Goal: Information Seeking & Learning: Check status

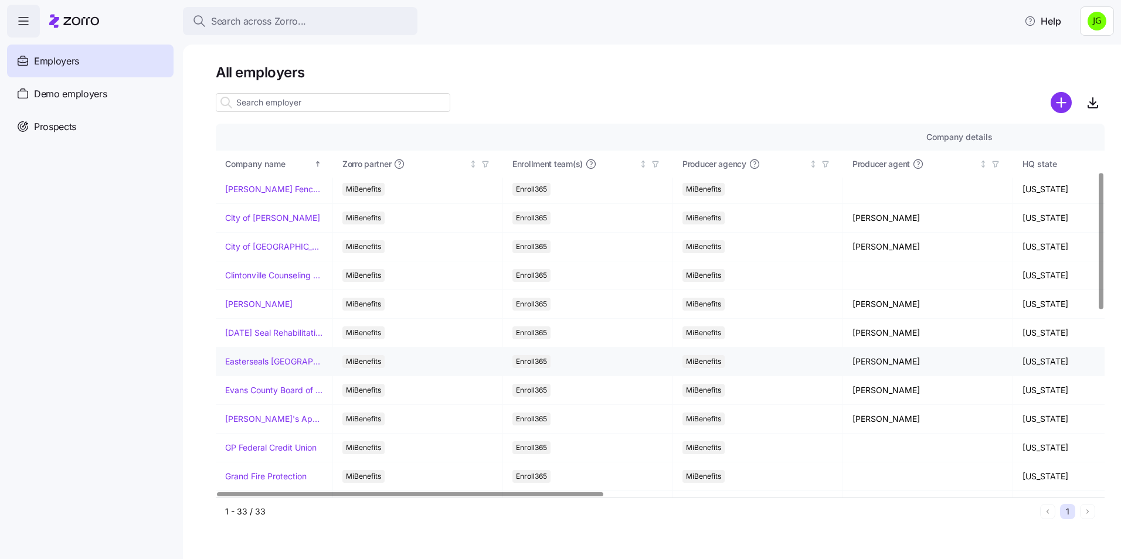
scroll to position [176, 0]
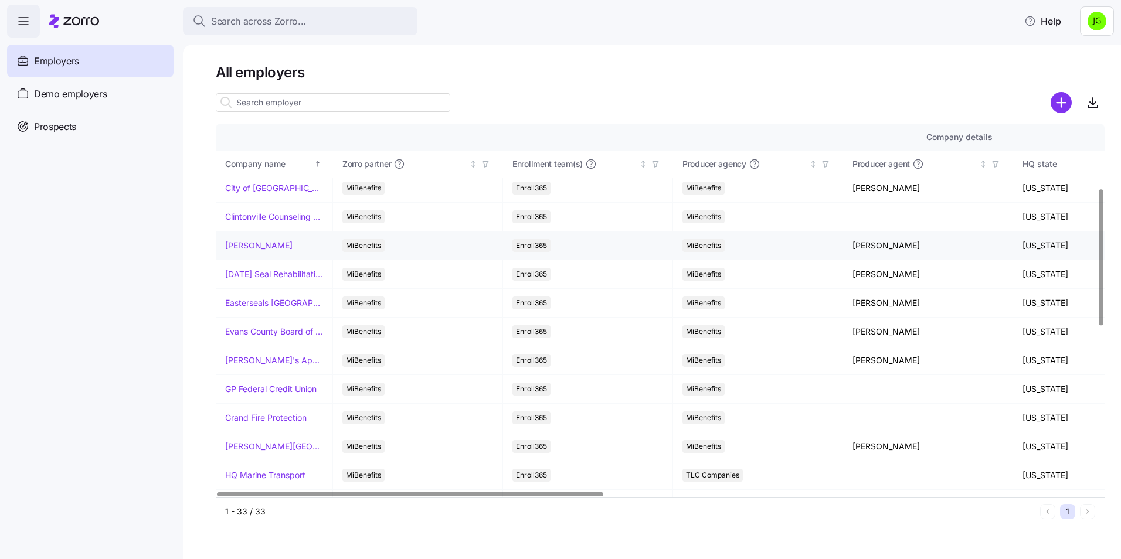
click at [261, 244] on link "[PERSON_NAME]" at bounding box center [258, 246] width 67 height 12
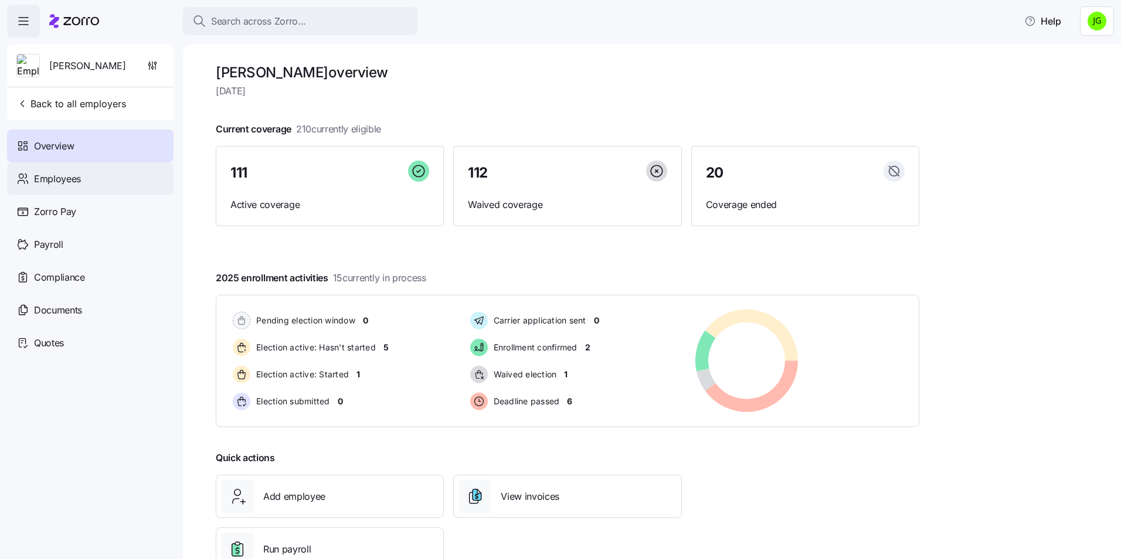
click at [42, 180] on span "Employees" at bounding box center [57, 179] width 47 height 15
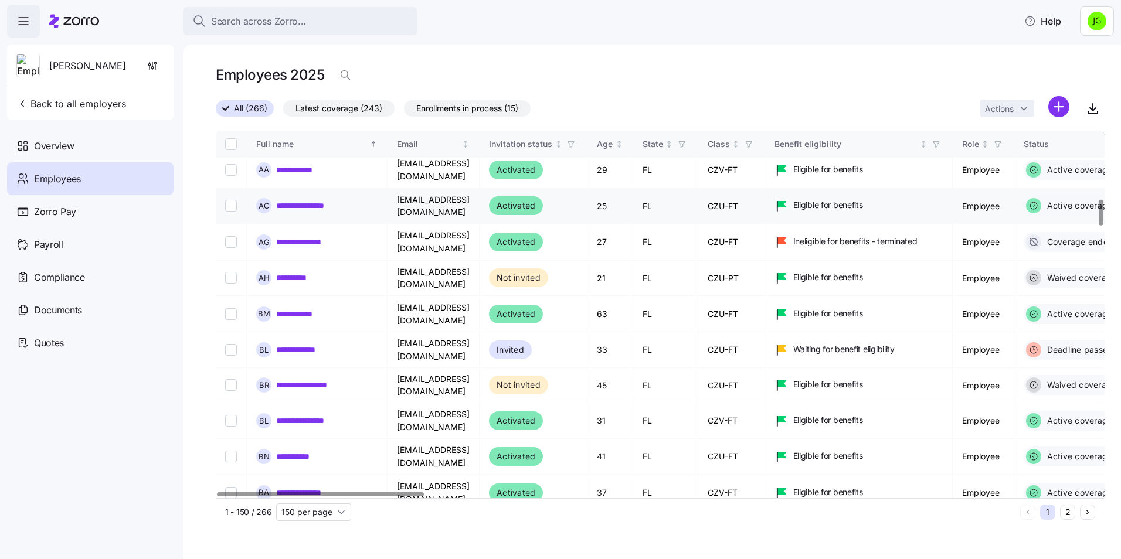
scroll to position [997, 0]
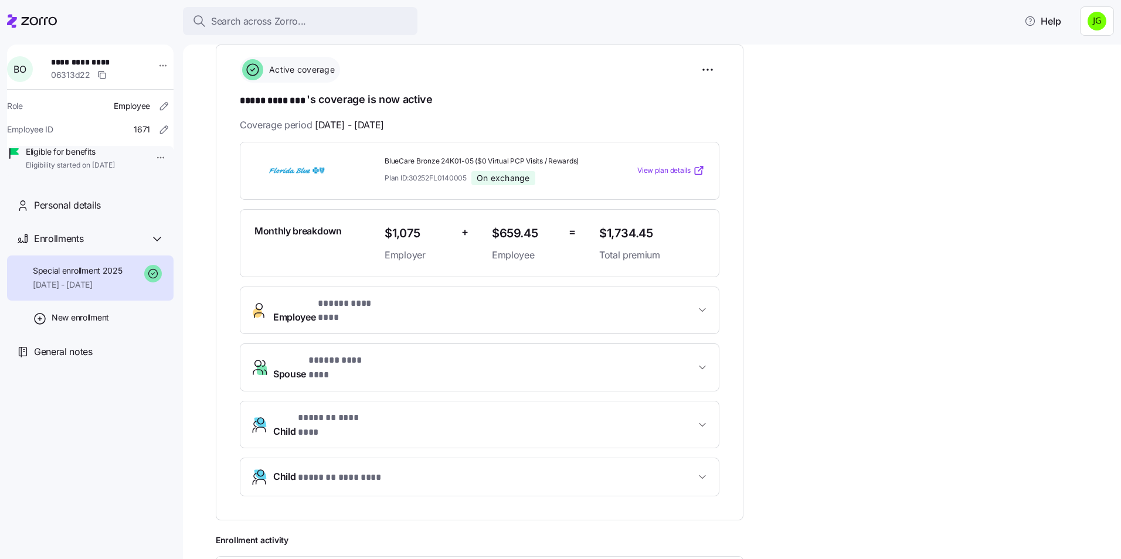
scroll to position [176, 0]
click at [831, 239] on div "**********" at bounding box center [660, 337] width 889 height 658
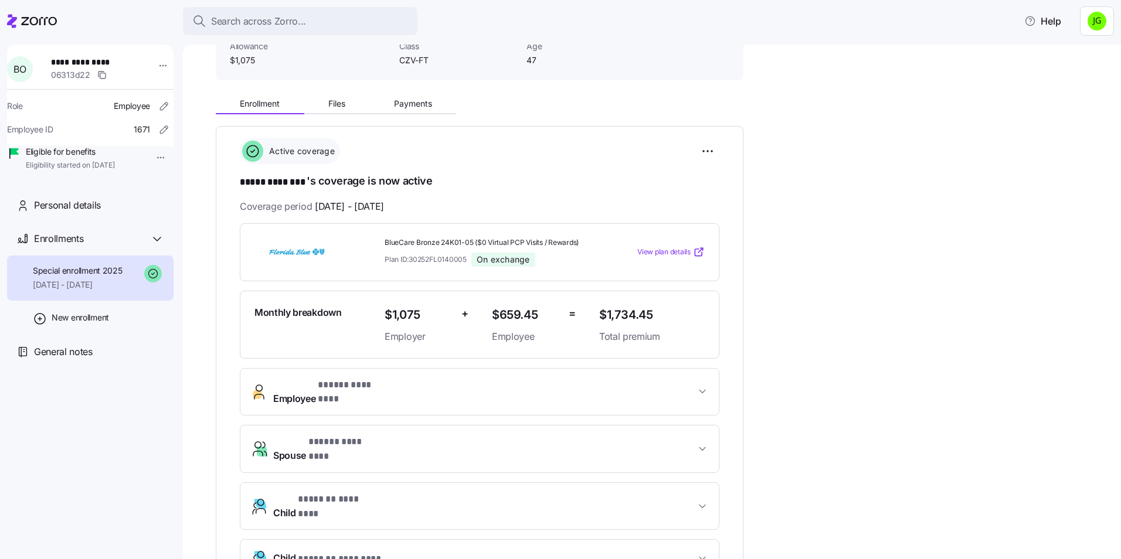
scroll to position [117, 0]
